Goal: Task Accomplishment & Management: Use online tool/utility

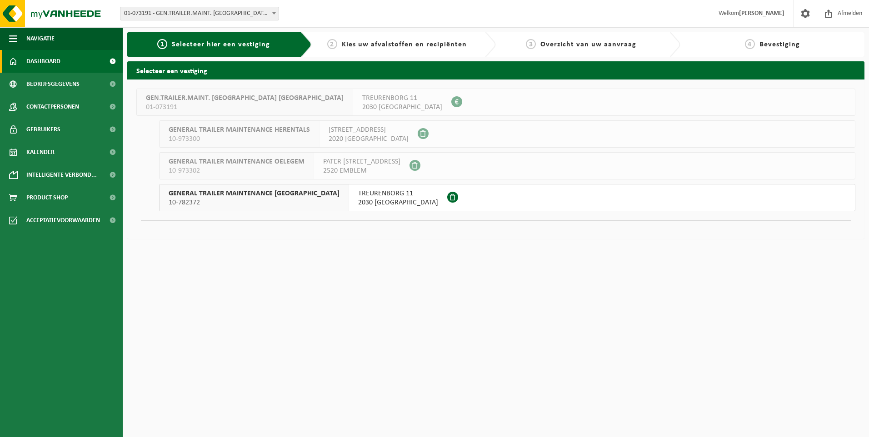
click at [111, 58] on span at bounding box center [112, 61] width 20 height 23
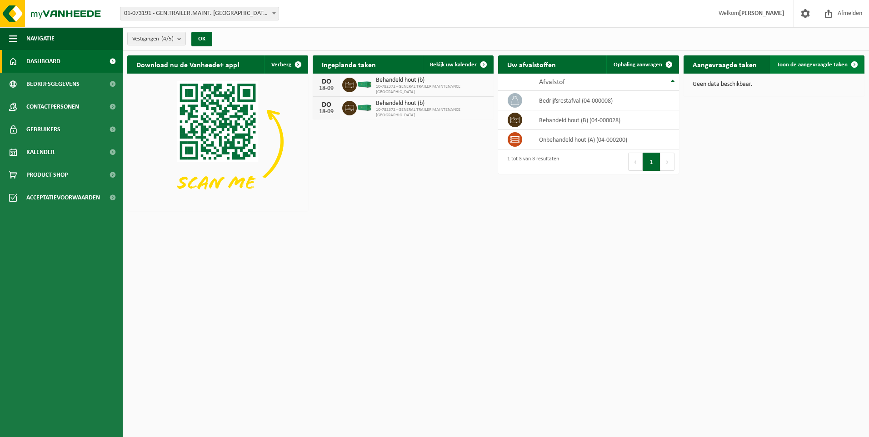
click at [817, 62] on span "Toon de aangevraagde taken" at bounding box center [812, 65] width 70 height 6
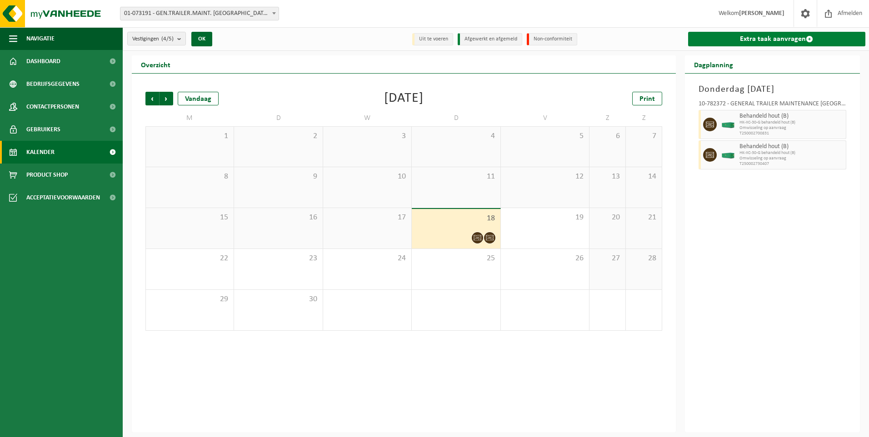
click at [763, 37] on link "Extra taak aanvragen" at bounding box center [777, 39] width 178 height 15
